Goal: Check status: Check status

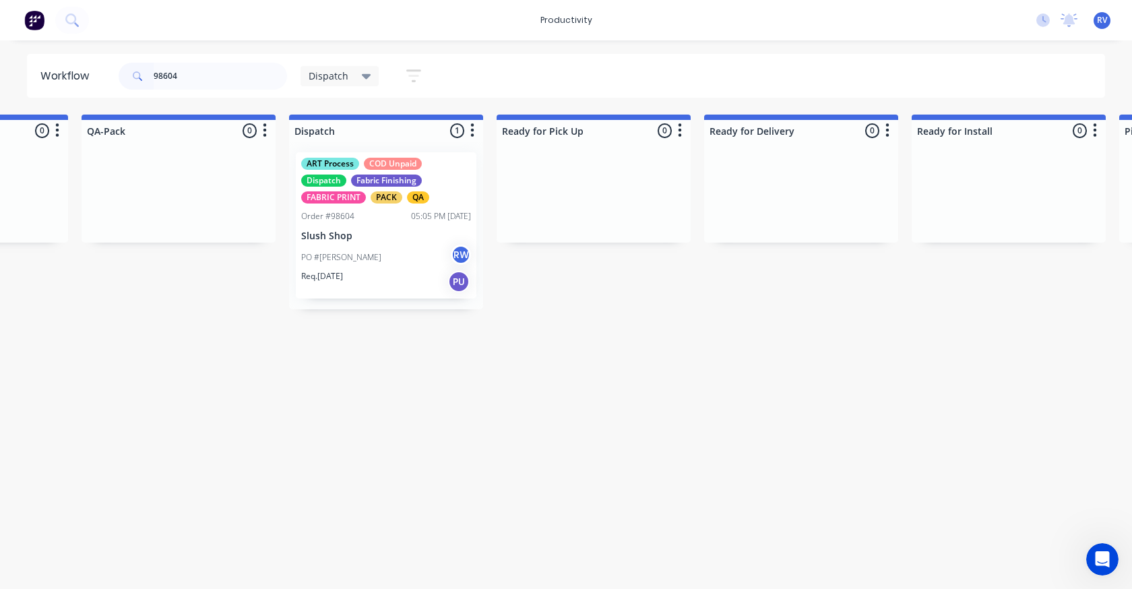
scroll to position [0, 863]
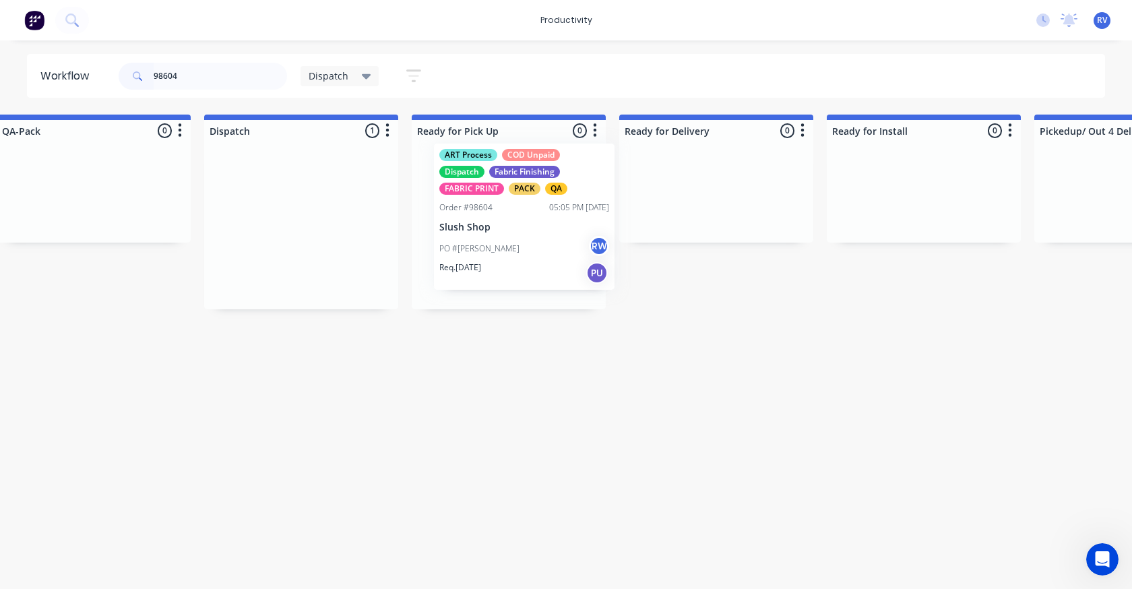
drag, startPoint x: 293, startPoint y: 236, endPoint x: 458, endPoint y: 188, distance: 172.6
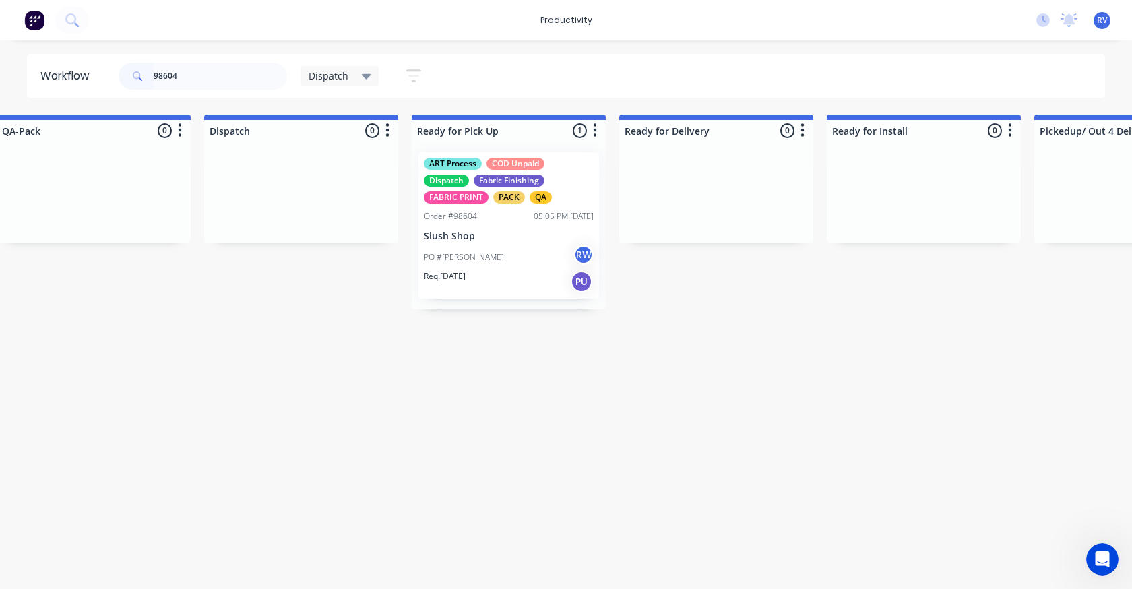
type input "98604"
click at [314, 78] on span "Dispatch" at bounding box center [329, 76] width 40 height 14
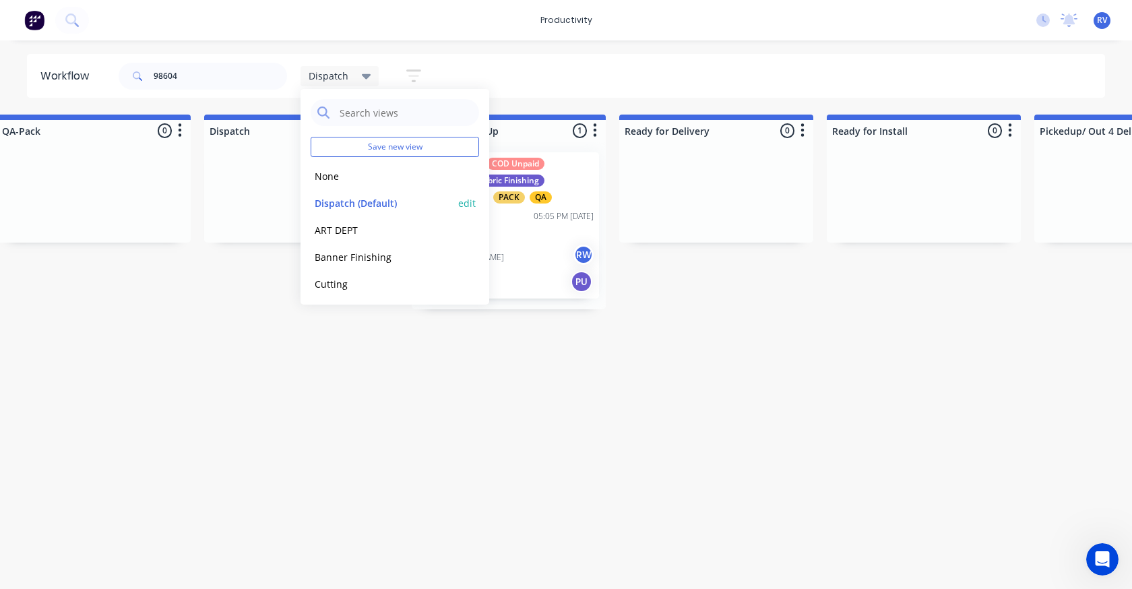
click at [336, 202] on button "Dispatch (Default)" at bounding box center [383, 203] width 144 height 16
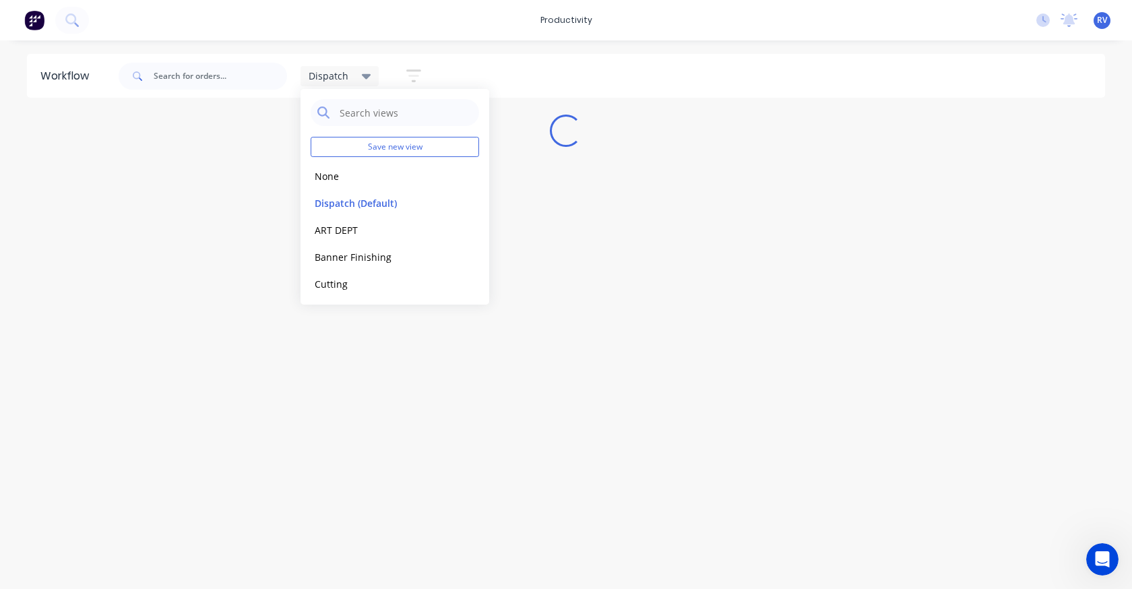
scroll to position [0, 0]
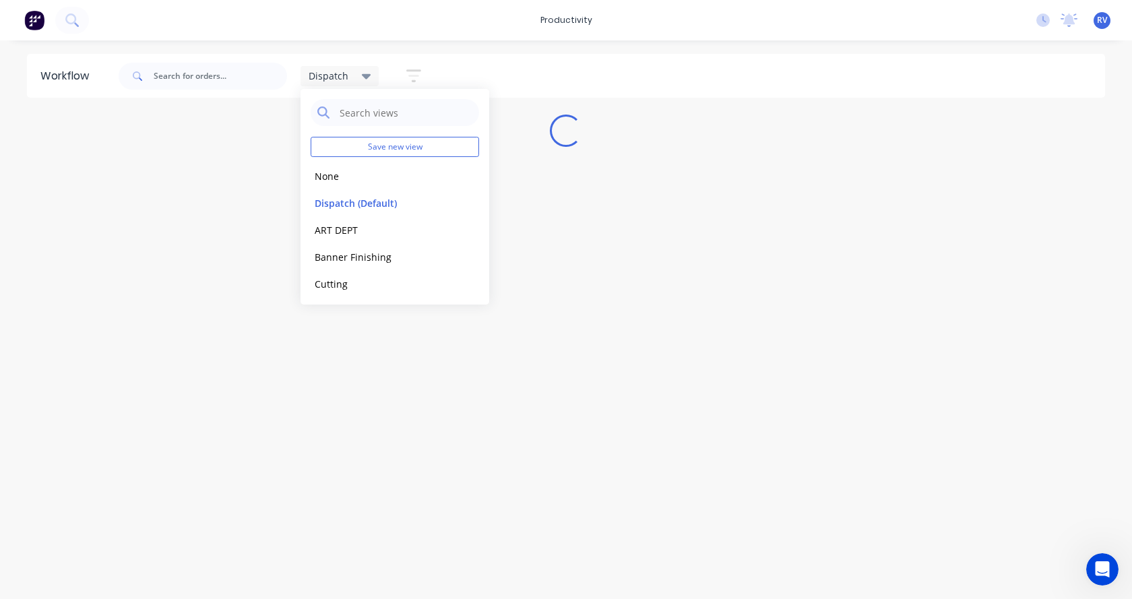
click at [172, 419] on div "Workflow Dispatch Save new view None edit Dispatch (Default) edit ART DEPT edit…" at bounding box center [566, 313] width 1132 height 518
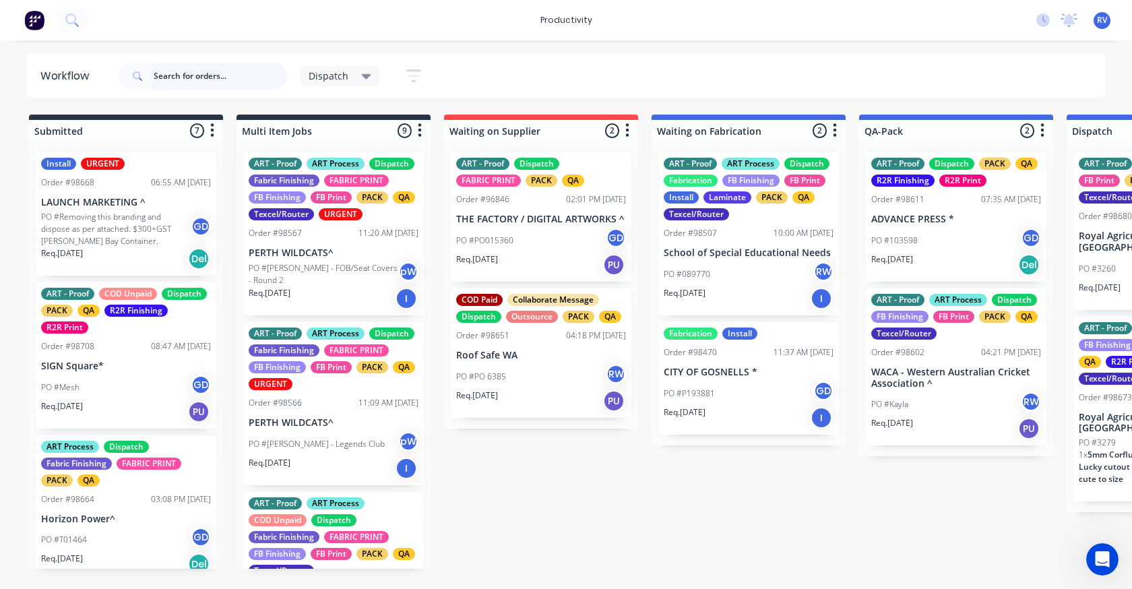
drag, startPoint x: 178, startPoint y: 62, endPoint x: 179, endPoint y: 71, distance: 8.9
click at [179, 67] on input "text" at bounding box center [220, 76] width 133 height 27
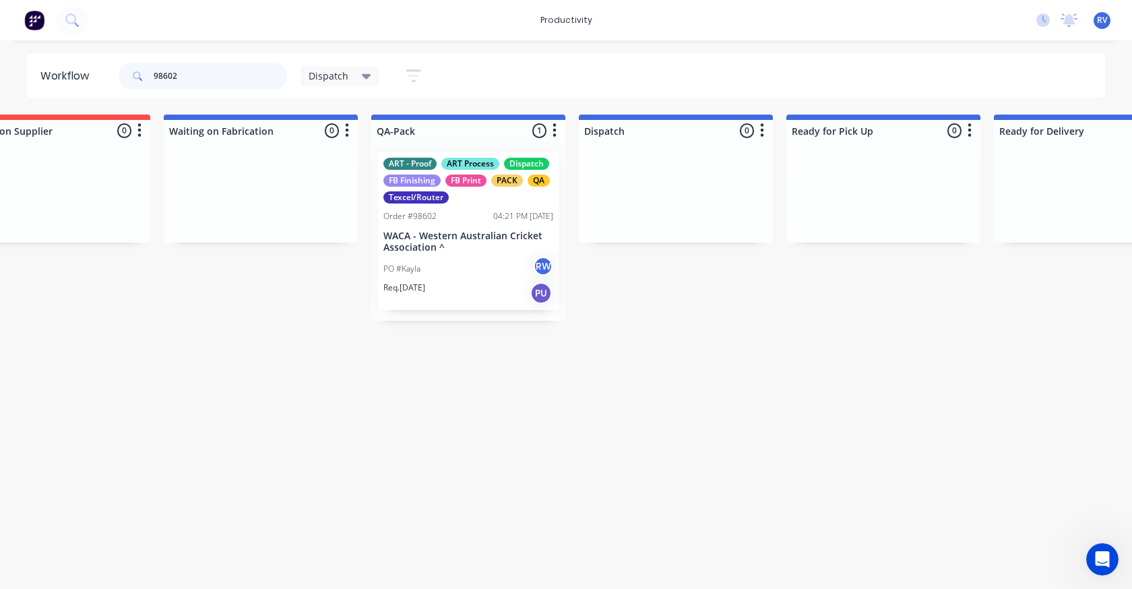
scroll to position [0, 539]
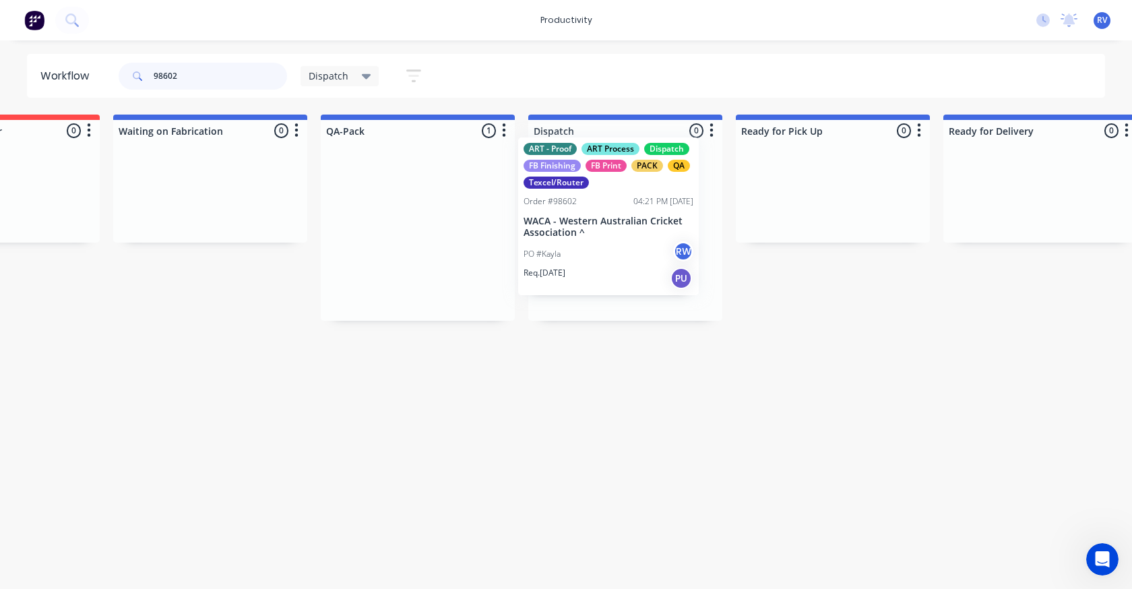
drag, startPoint x: 440, startPoint y: 219, endPoint x: 575, endPoint y: 220, distance: 134.8
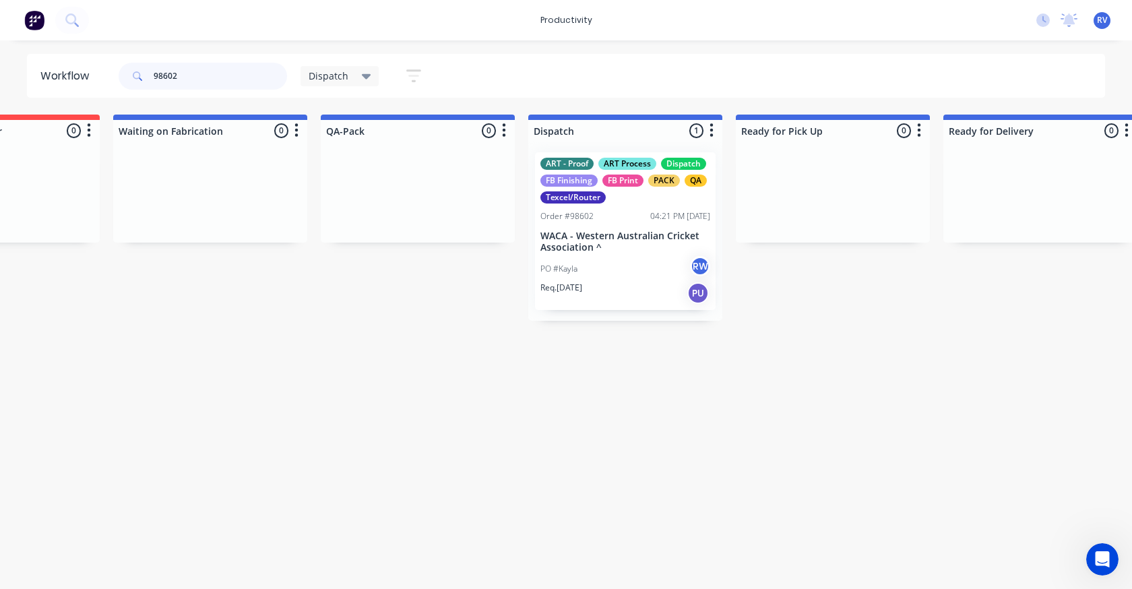
type input "98602"
click at [611, 279] on div "PO #Kayla RW" at bounding box center [626, 269] width 170 height 26
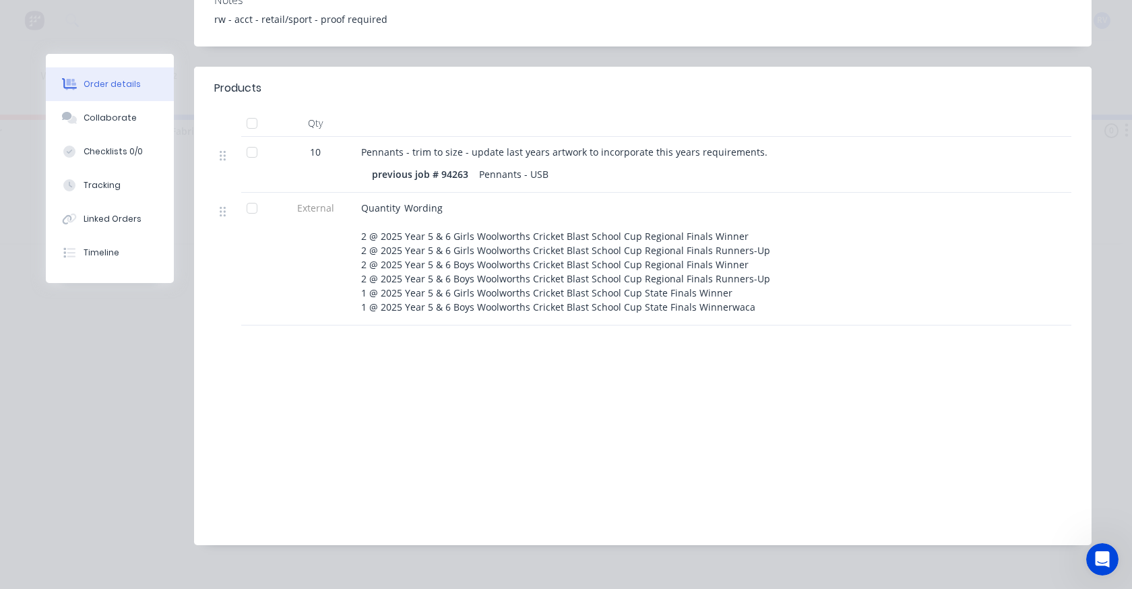
scroll to position [0, 0]
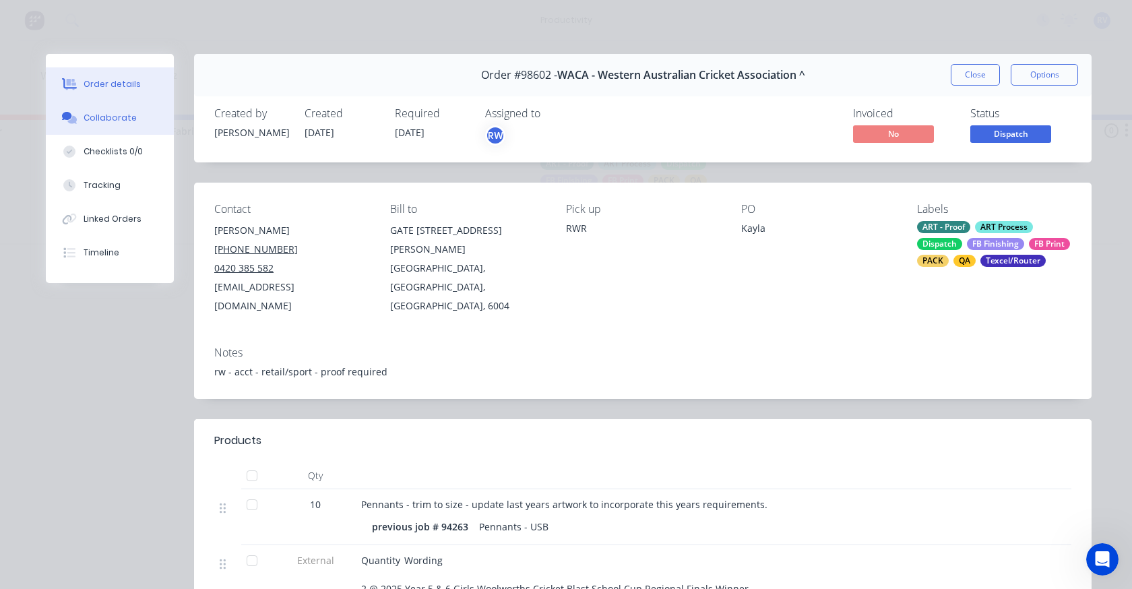
click at [104, 125] on button "Collaborate" at bounding box center [110, 118] width 128 height 34
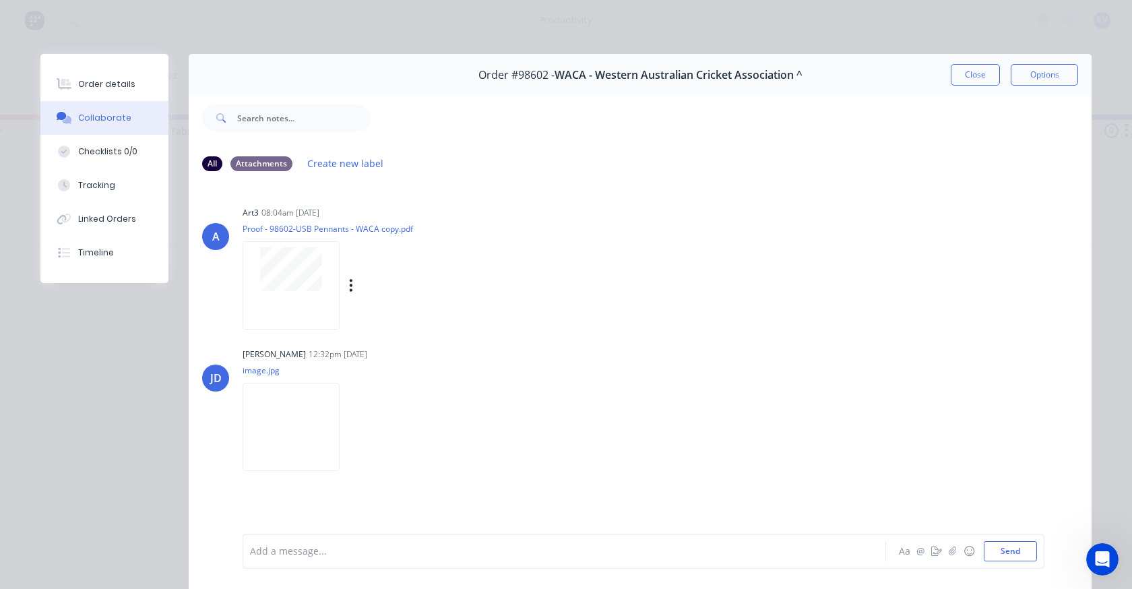
scroll to position [71, 0]
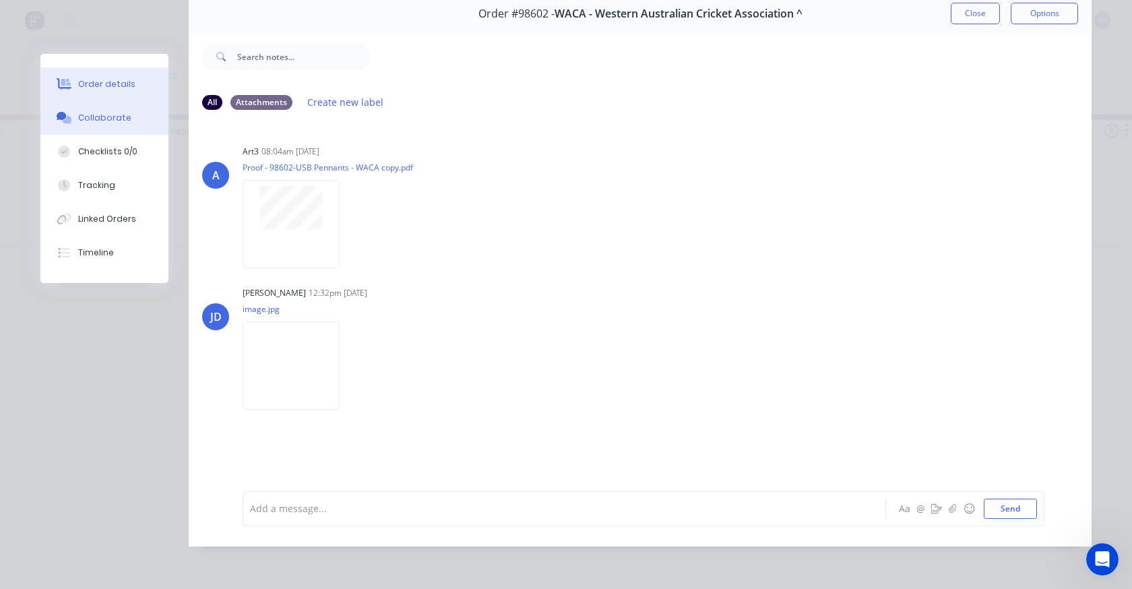
click at [103, 92] on button "Order details" at bounding box center [104, 84] width 128 height 34
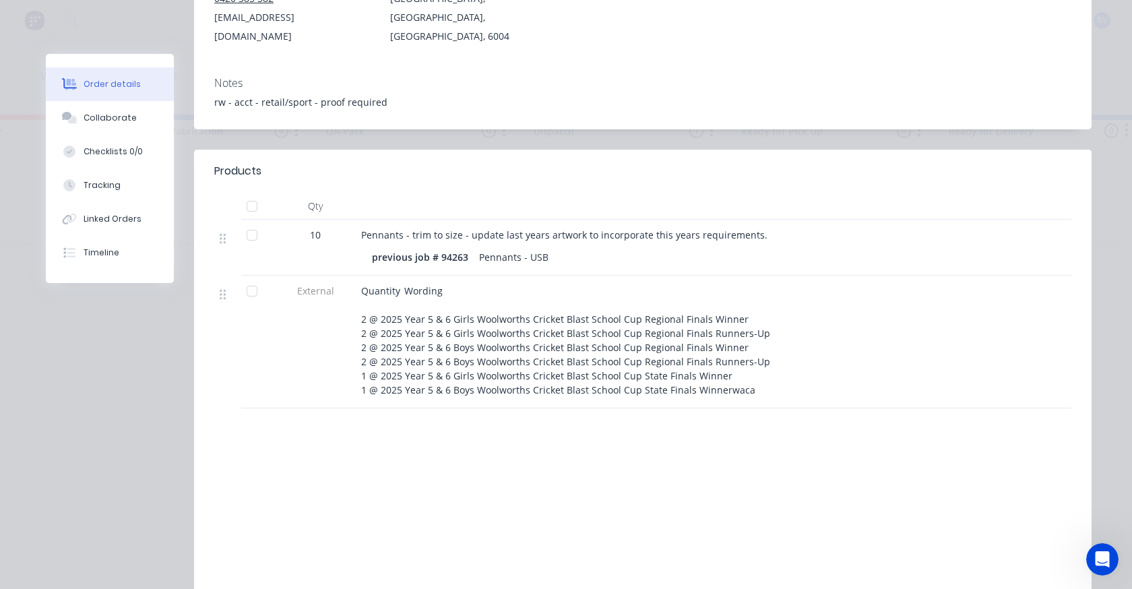
scroll to position [67, 0]
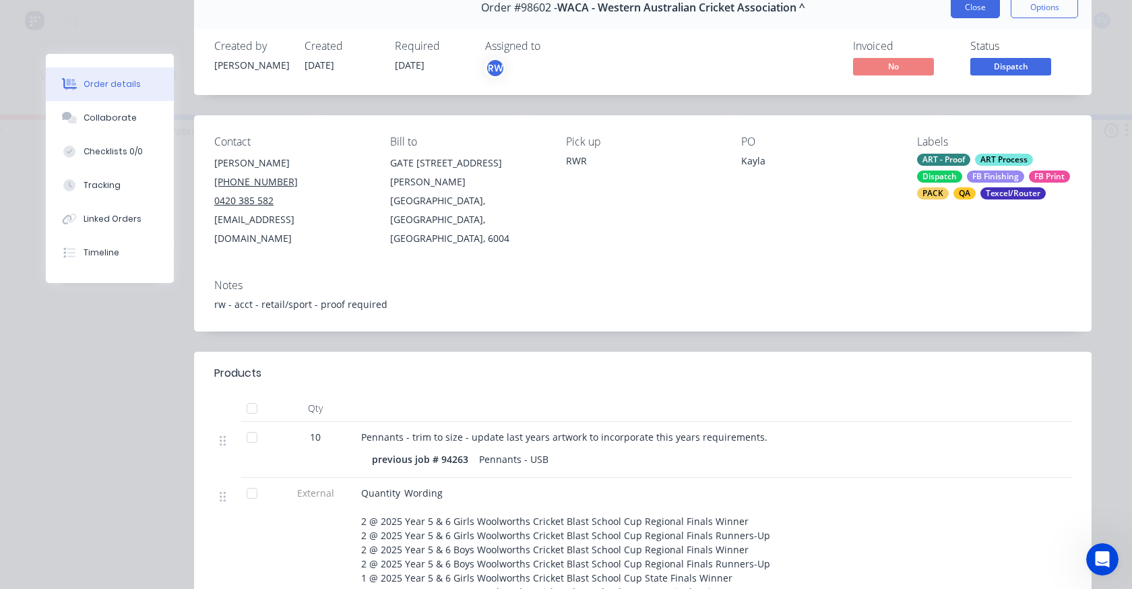
click at [979, 10] on button "Close" at bounding box center [975, 8] width 49 height 22
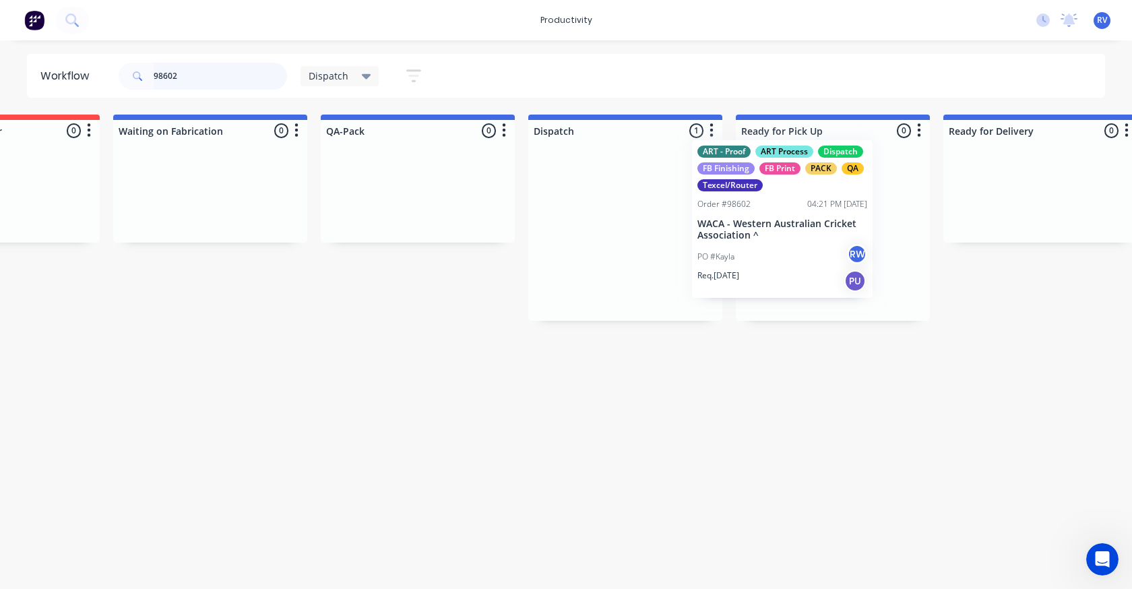
drag, startPoint x: 636, startPoint y: 200, endPoint x: 752, endPoint y: 189, distance: 115.8
